Goal: Task Accomplishment & Management: Use online tool/utility

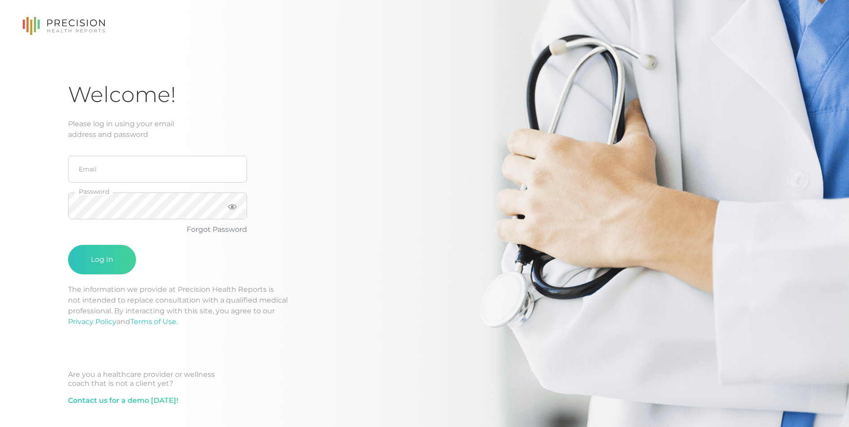
scroll to position [38, 0]
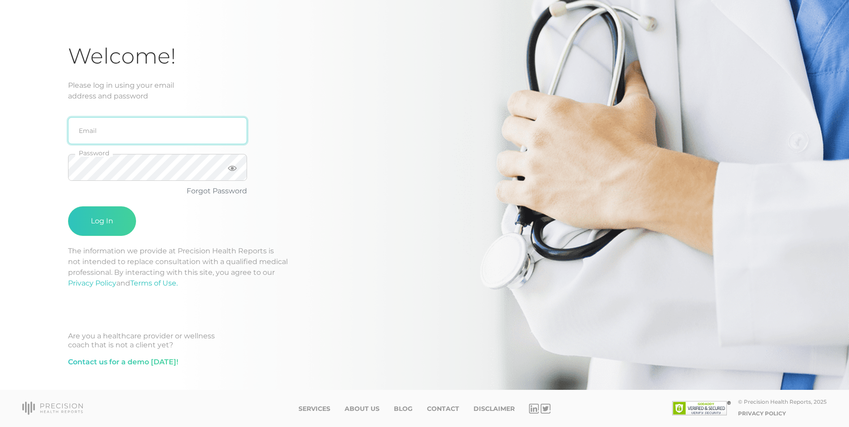
drag, startPoint x: 130, startPoint y: 125, endPoint x: 131, endPoint y: 133, distance: 7.7
click at [130, 125] on input "email" at bounding box center [157, 130] width 179 height 27
type input "[PERSON_NAME][EMAIL_ADDRESS][PERSON_NAME][DOMAIN_NAME]"
click at [97, 222] on button "Log In" at bounding box center [102, 221] width 68 height 30
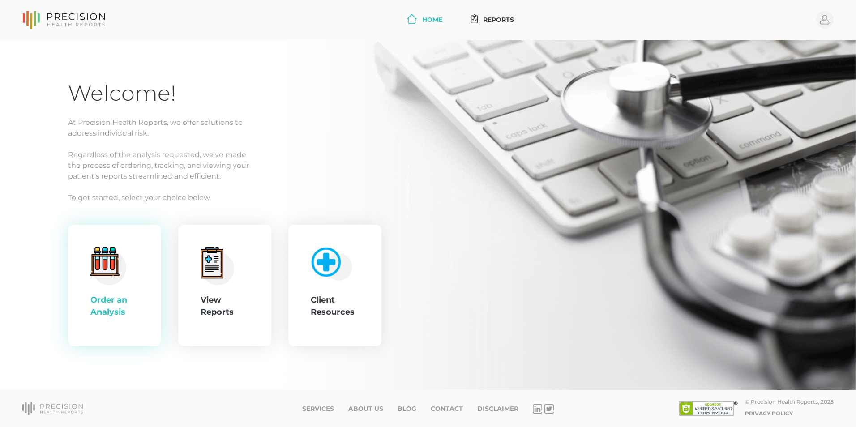
click at [103, 278] on circle at bounding box center [109, 267] width 34 height 34
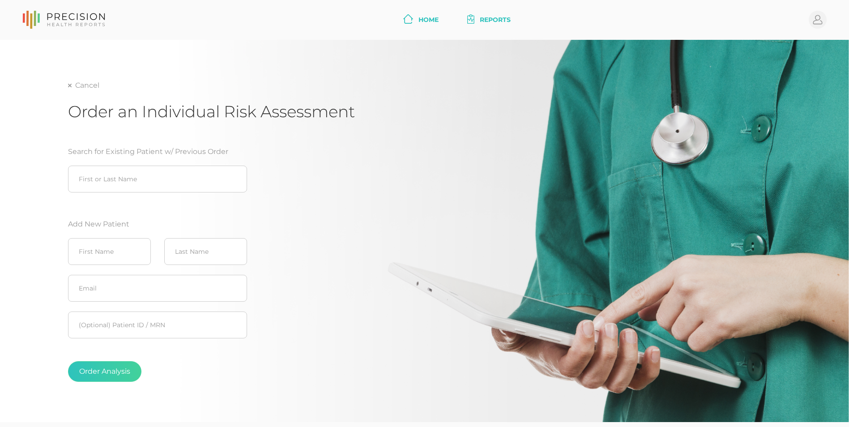
click at [415, 23] on link "Home" at bounding box center [421, 20] width 43 height 17
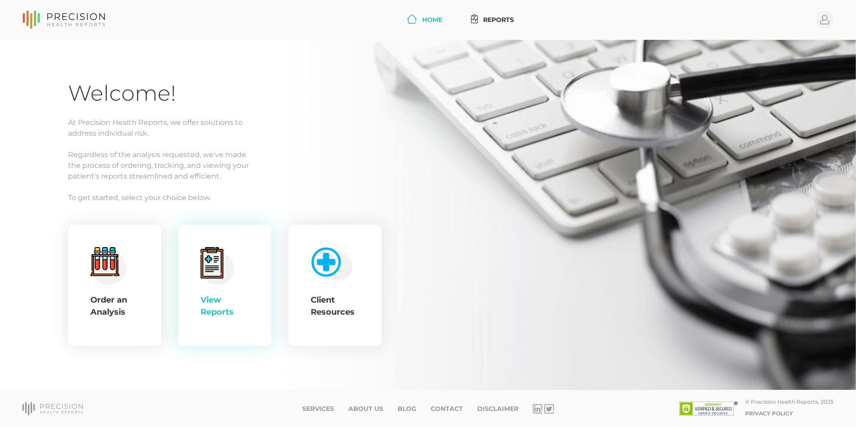
click at [218, 286] on div "View Reports" at bounding box center [225, 285] width 48 height 77
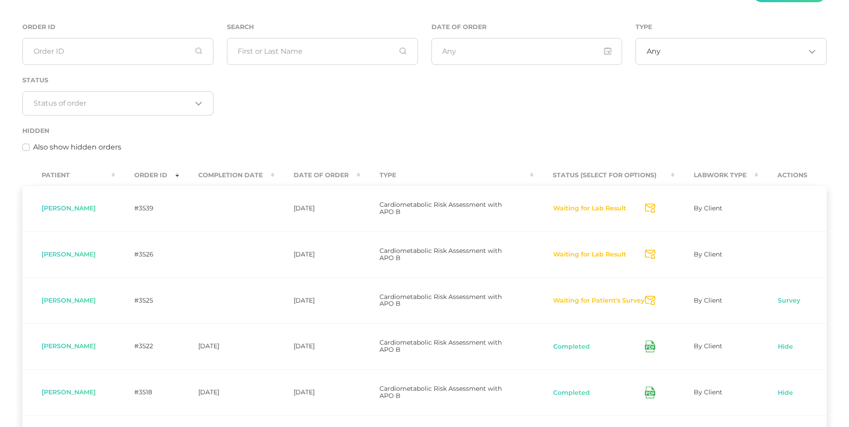
scroll to position [122, 0]
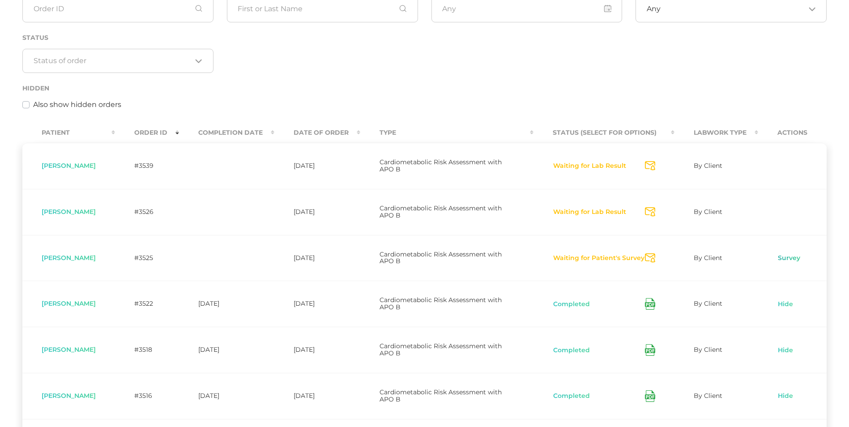
click at [790, 257] on link "Survey" at bounding box center [788, 258] width 23 height 9
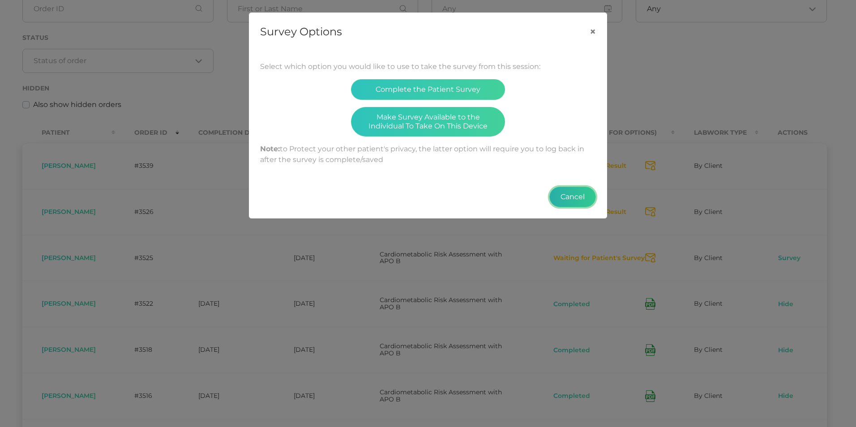
click at [566, 201] on button "Cancel" at bounding box center [572, 197] width 47 height 21
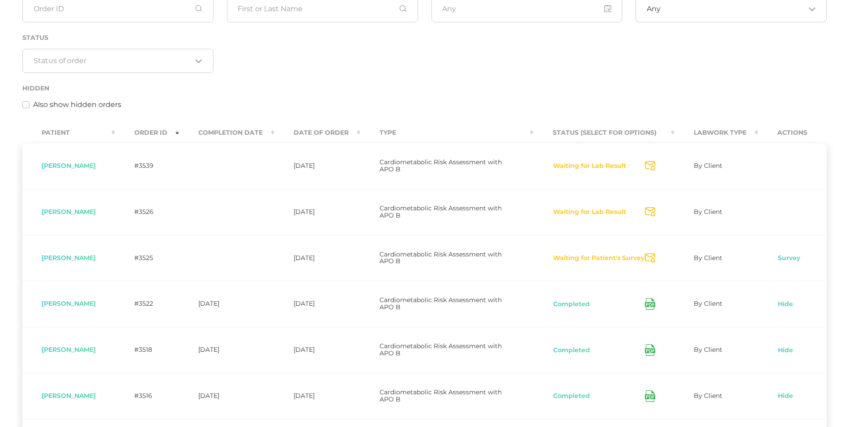
click at [645, 256] on button "Waiting for Patient's Survey" at bounding box center [599, 258] width 92 height 9
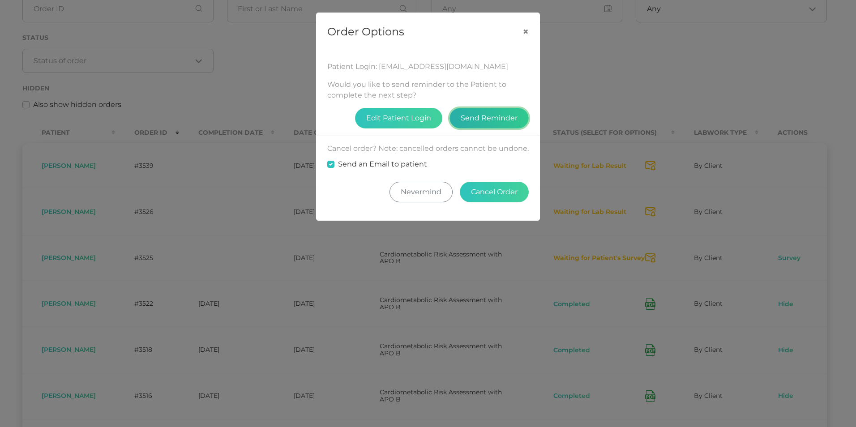
click at [480, 118] on button "Send Reminder" at bounding box center [488, 118] width 79 height 21
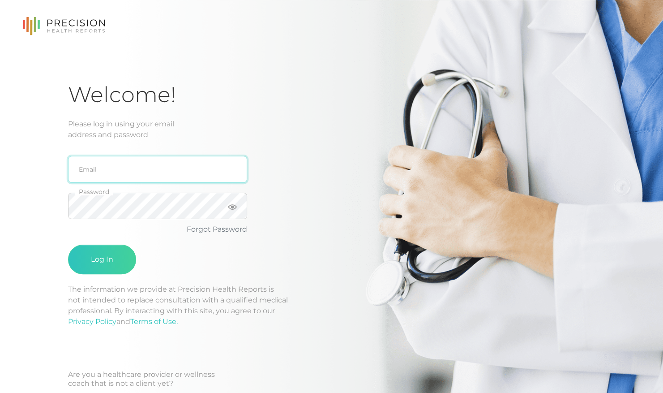
drag, startPoint x: 114, startPoint y: 174, endPoint x: 109, endPoint y: 179, distance: 6.7
click at [114, 174] on input "email" at bounding box center [157, 169] width 179 height 27
type input "[PERSON_NAME][EMAIL_ADDRESS][PERSON_NAME][DOMAIN_NAME]"
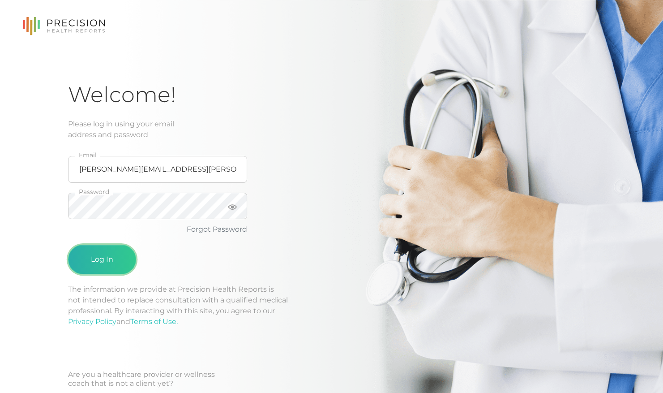
click at [90, 253] on button "Log In" at bounding box center [102, 259] width 68 height 30
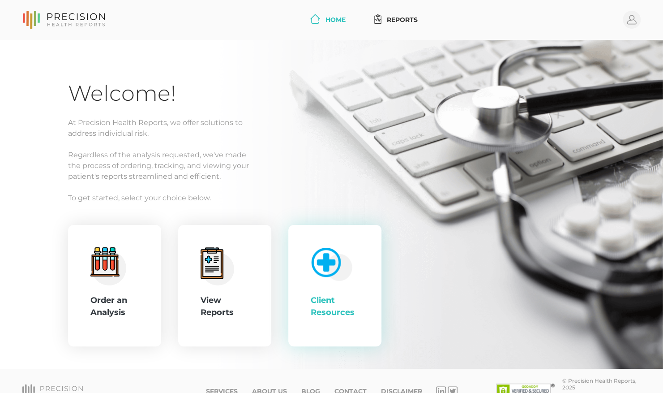
click at [329, 305] on div "Client Resources" at bounding box center [335, 306] width 48 height 24
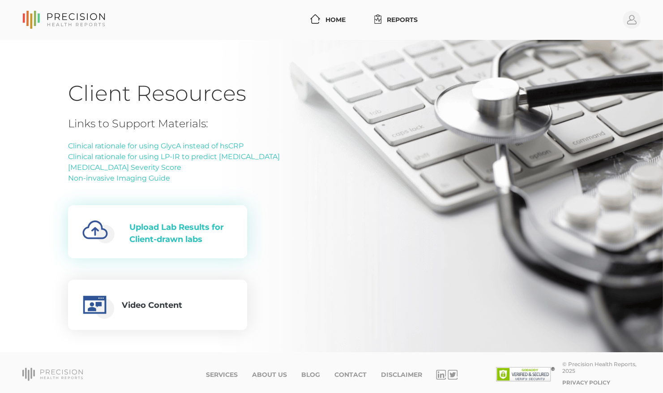
click at [144, 242] on div "Upload Lab Results for Client-drawn labs" at bounding box center [180, 233] width 103 height 24
